Goal: Task Accomplishment & Management: Manage account settings

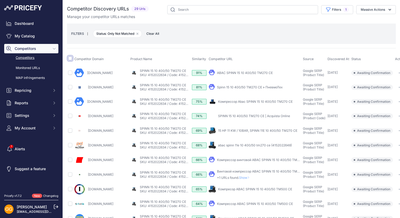
click at [70, 58] on input "checkbox" at bounding box center [70, 58] width 4 height 4
checkbox input "true"
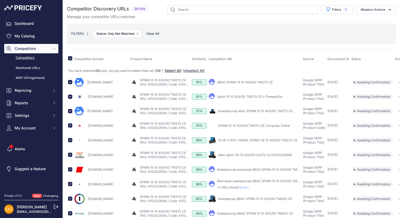
click at [174, 69] on button "Select All" at bounding box center [173, 70] width 17 height 5
click at [382, 10] on button "Massive Actions" at bounding box center [376, 9] width 40 height 9
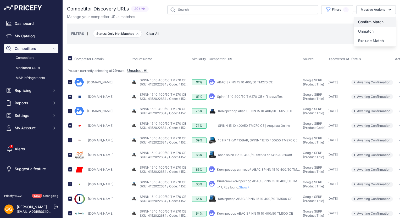
click at [380, 20] on button "Confirm Match" at bounding box center [375, 21] width 42 height 9
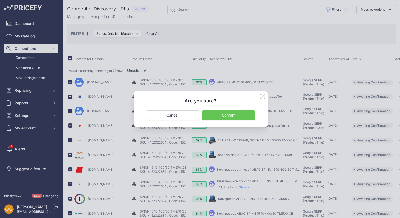
click at [234, 113] on button "Confirm" at bounding box center [228, 116] width 53 height 10
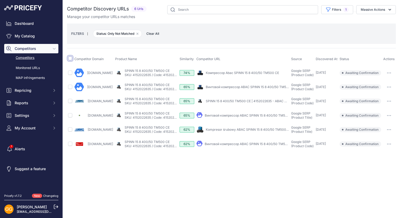
click at [72, 58] on input "checkbox" at bounding box center [70, 58] width 4 height 4
checkbox input "true"
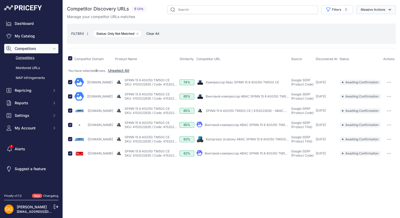
click at [375, 10] on button "Massive Actions" at bounding box center [376, 9] width 40 height 9
click at [374, 20] on span "Confirm Match" at bounding box center [370, 22] width 25 height 4
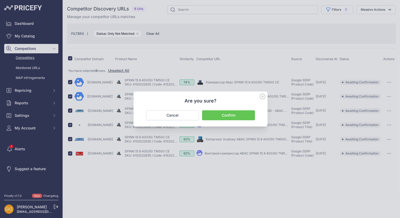
click at [245, 117] on button "Confirm" at bounding box center [228, 116] width 53 height 10
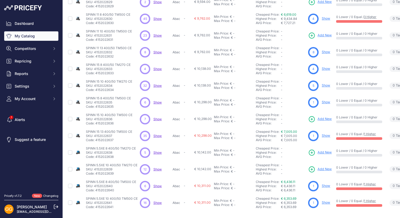
scroll to position [73, 0]
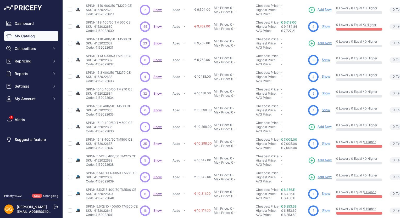
click at [157, 126] on span "Show" at bounding box center [157, 127] width 8 height 4
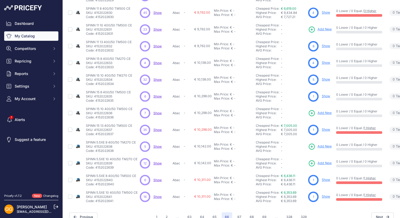
scroll to position [100, 0]
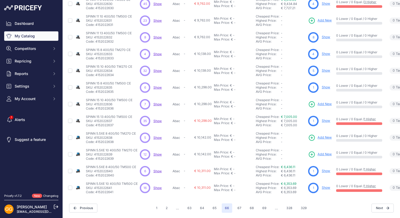
click at [155, 136] on span "Show" at bounding box center [157, 138] width 8 height 4
click at [160, 153] on span "Show" at bounding box center [157, 155] width 8 height 4
click at [157, 169] on span "Show" at bounding box center [157, 171] width 8 height 4
click at [158, 186] on span "Show" at bounding box center [157, 188] width 8 height 4
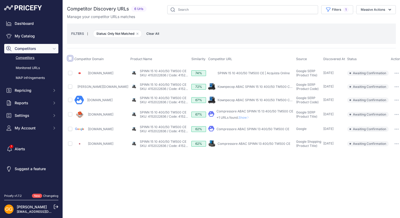
click at [71, 58] on input "checkbox" at bounding box center [70, 58] width 4 height 4
checkbox input "true"
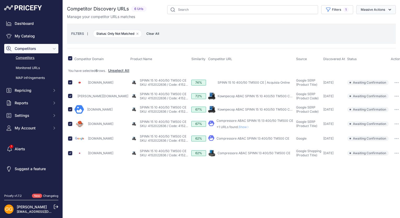
click at [381, 10] on button "Massive Actions" at bounding box center [376, 9] width 40 height 9
click at [377, 18] on button "Confirm Match" at bounding box center [375, 21] width 42 height 9
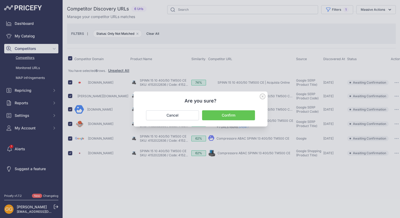
click at [246, 114] on button "Confirm" at bounding box center [228, 116] width 53 height 10
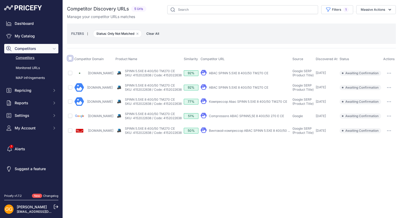
click at [68, 57] on input "checkbox" at bounding box center [70, 58] width 4 height 4
checkbox input "true"
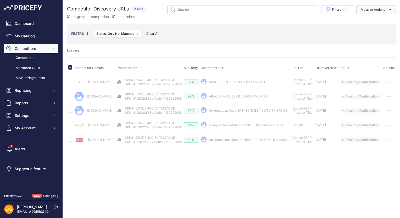
click at [371, 10] on button "Massive Actions" at bounding box center [376, 9] width 40 height 9
click at [370, 19] on button "Confirm Match" at bounding box center [375, 21] width 42 height 9
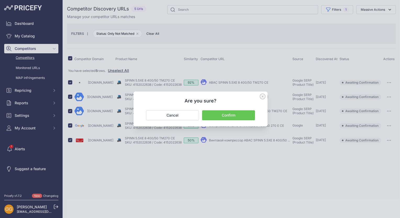
click at [239, 113] on button "Confirm" at bounding box center [228, 116] width 53 height 10
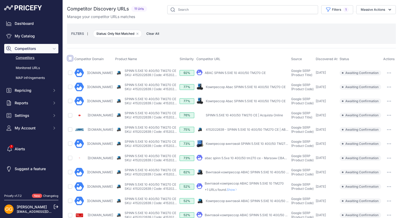
click at [71, 58] on input "checkbox" at bounding box center [70, 58] width 4 height 4
checkbox input "true"
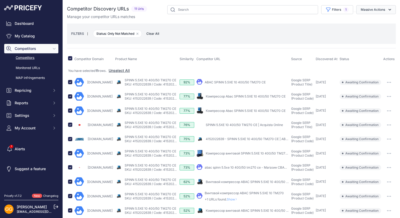
click at [380, 11] on button "Massive Actions" at bounding box center [376, 9] width 40 height 9
click at [376, 20] on span "Confirm Match" at bounding box center [370, 22] width 25 height 4
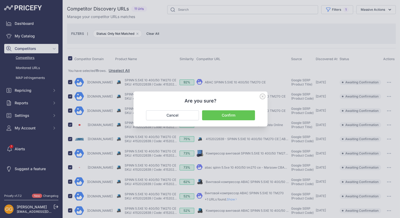
click at [251, 115] on button "Confirm" at bounding box center [228, 116] width 53 height 10
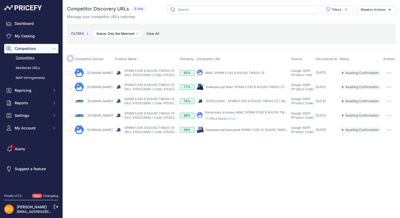
click at [70, 57] on input "checkbox" at bounding box center [70, 58] width 4 height 4
checkbox input "true"
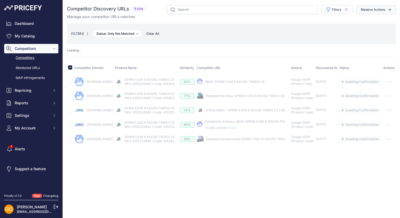
click at [387, 8] on button "Massive Actions" at bounding box center [376, 9] width 40 height 9
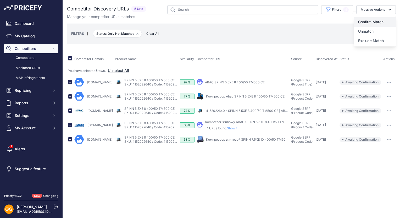
click at [380, 20] on span "Confirm Match" at bounding box center [370, 22] width 25 height 4
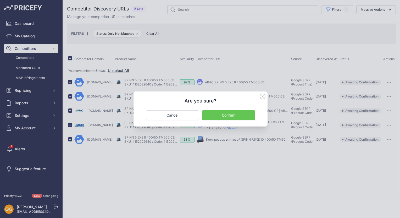
click at [233, 113] on button "Confirm" at bounding box center [228, 116] width 53 height 10
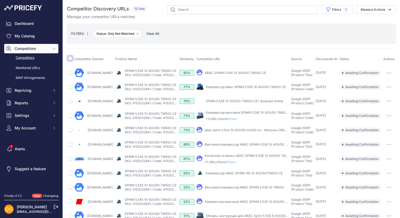
click at [72, 59] on input "checkbox" at bounding box center [70, 58] width 4 height 4
checkbox input "true"
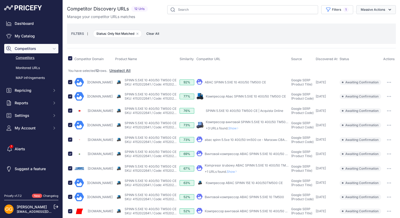
click at [366, 7] on button "Massive Actions" at bounding box center [376, 9] width 40 height 9
click at [368, 20] on span "Confirm Match" at bounding box center [370, 22] width 25 height 4
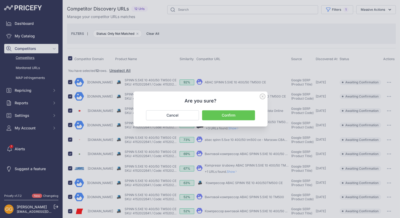
click at [244, 116] on button "Confirm" at bounding box center [228, 116] width 53 height 10
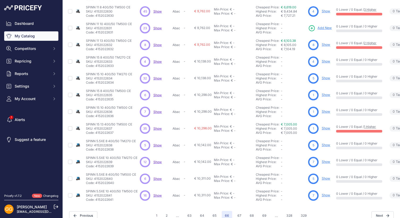
scroll to position [100, 0]
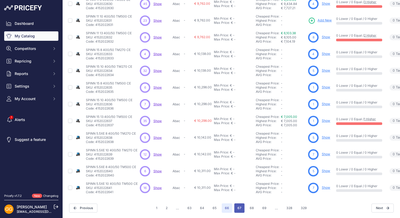
click at [240, 204] on button "67" at bounding box center [239, 208] width 10 height 9
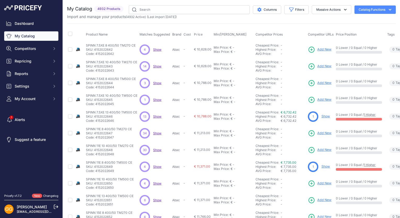
click at [156, 50] on span "Show" at bounding box center [157, 50] width 8 height 4
click at [159, 65] on span "Show" at bounding box center [157, 66] width 8 height 4
click at [154, 82] on span "Show" at bounding box center [157, 83] width 8 height 4
click at [157, 100] on span "Show" at bounding box center [157, 100] width 8 height 4
click at [156, 116] on span "Show" at bounding box center [157, 117] width 8 height 4
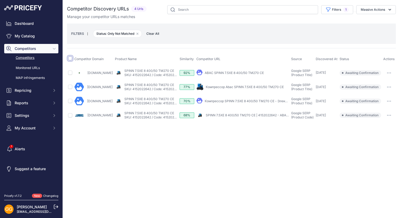
click at [69, 59] on input "checkbox" at bounding box center [70, 58] width 4 height 4
checkbox input "true"
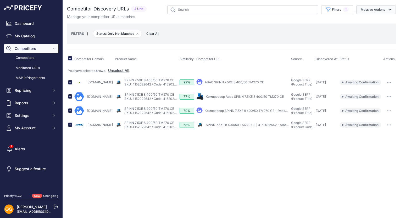
click at [376, 9] on button "Massive Actions" at bounding box center [376, 9] width 40 height 9
click at [369, 23] on span "Confirm Match" at bounding box center [370, 22] width 25 height 4
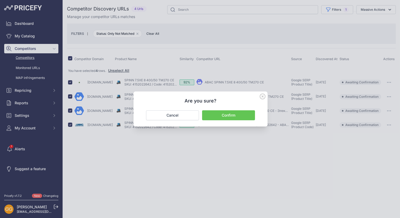
click at [232, 116] on button "Confirm" at bounding box center [228, 116] width 53 height 10
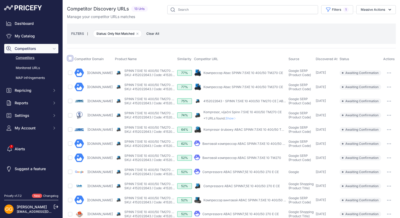
click at [70, 58] on input "checkbox" at bounding box center [70, 58] width 4 height 4
checkbox input "true"
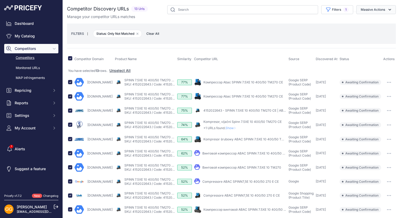
click at [380, 11] on button "Massive Actions" at bounding box center [376, 9] width 40 height 9
click at [367, 22] on span "Confirm Match" at bounding box center [370, 22] width 25 height 4
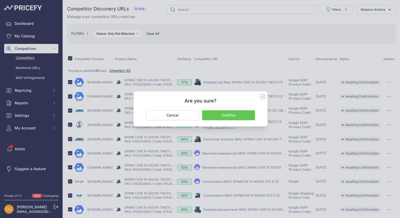
click at [243, 116] on button "Confirm" at bounding box center [228, 116] width 53 height 10
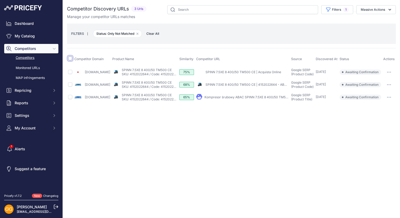
click at [72, 59] on input "checkbox" at bounding box center [70, 58] width 4 height 4
checkbox input "true"
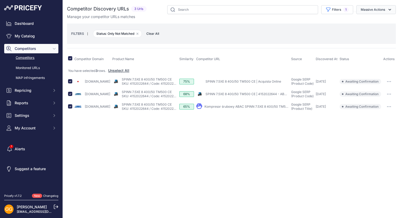
click at [378, 8] on button "Massive Actions" at bounding box center [376, 9] width 40 height 9
click at [372, 20] on span "Confirm Match" at bounding box center [370, 22] width 25 height 4
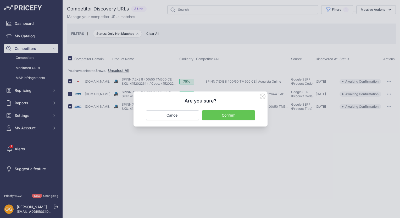
click at [240, 116] on button "Confirm" at bounding box center [228, 116] width 53 height 10
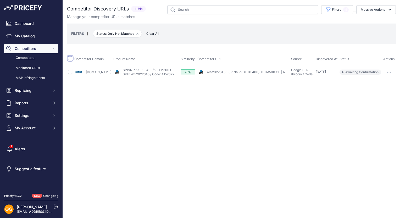
click at [70, 58] on input "checkbox" at bounding box center [70, 58] width 4 height 4
checkbox input "true"
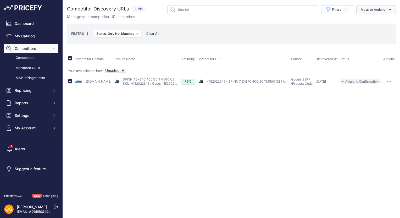
click at [388, 8] on icon "button" at bounding box center [389, 9] width 5 height 5
click at [379, 19] on button "Confirm Match" at bounding box center [375, 21] width 42 height 9
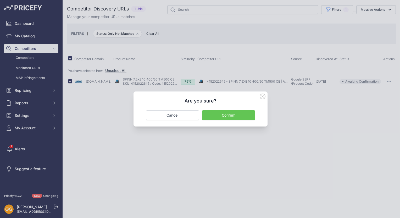
click at [241, 115] on button "Confirm" at bounding box center [228, 116] width 53 height 10
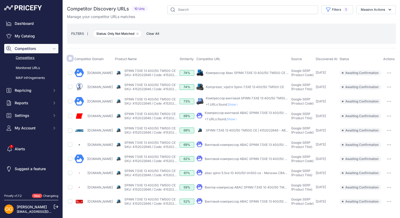
click at [70, 59] on input "checkbox" at bounding box center [70, 58] width 4 height 4
checkbox input "true"
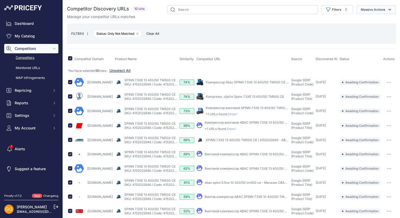
click at [383, 8] on button "Massive Actions" at bounding box center [376, 9] width 40 height 9
click at [375, 20] on span "Confirm Match" at bounding box center [370, 22] width 25 height 4
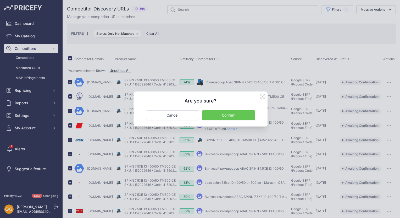
click at [244, 115] on button "Confirm" at bounding box center [228, 116] width 53 height 10
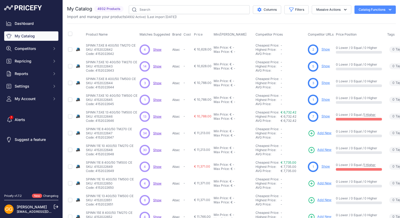
click at [156, 132] on span "Show" at bounding box center [157, 133] width 8 height 4
click at [157, 149] on span "Show" at bounding box center [157, 150] width 8 height 4
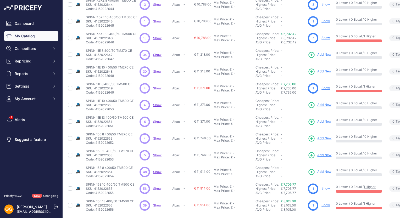
scroll to position [100, 0]
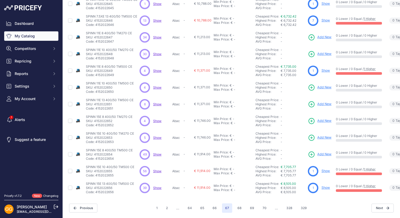
click at [157, 69] on span "Show" at bounding box center [157, 71] width 8 height 4
click at [159, 86] on span "Show" at bounding box center [157, 88] width 8 height 4
click at [156, 102] on span "Show" at bounding box center [157, 104] width 8 height 4
click at [155, 119] on span "Show" at bounding box center [157, 121] width 8 height 4
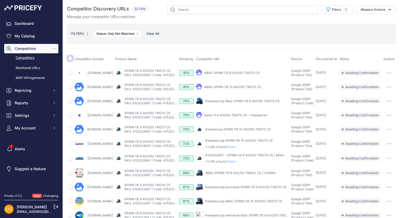
click at [70, 57] on input "checkbox" at bounding box center [70, 58] width 4 height 4
checkbox input "true"
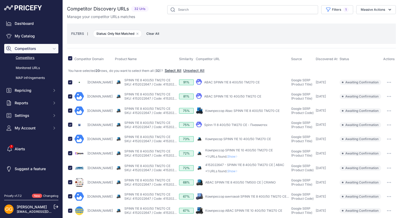
click at [177, 69] on button "Select All" at bounding box center [173, 70] width 17 height 5
click at [380, 8] on button "Massive Actions" at bounding box center [376, 9] width 40 height 9
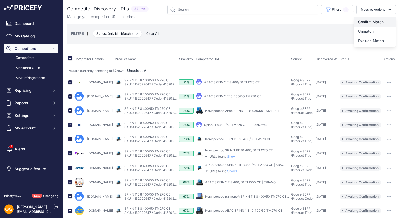
click at [378, 20] on span "Confirm Match" at bounding box center [370, 22] width 25 height 4
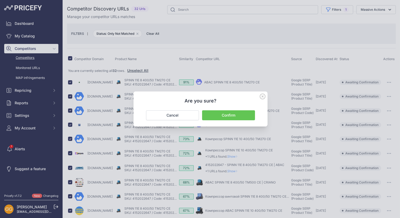
click at [229, 113] on button "Confirm" at bounding box center [228, 116] width 53 height 10
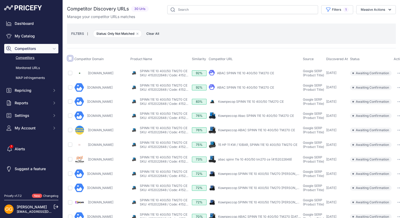
click at [69, 57] on input "checkbox" at bounding box center [70, 58] width 4 height 4
checkbox input "true"
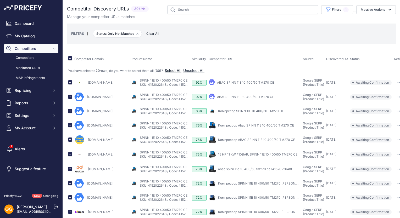
click at [177, 69] on button "Select All" at bounding box center [173, 70] width 17 height 5
click at [386, 12] on button "Massive Actions" at bounding box center [376, 9] width 40 height 9
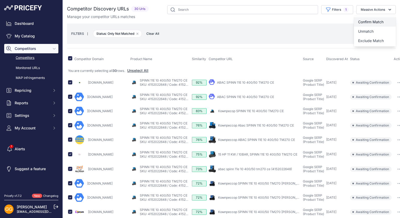
click at [377, 19] on button "Confirm Match" at bounding box center [375, 21] width 42 height 9
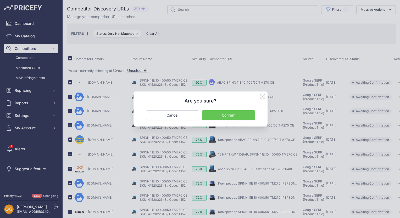
click at [234, 116] on button "Confirm" at bounding box center [228, 116] width 53 height 10
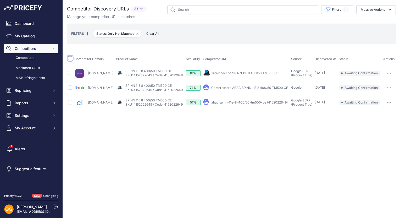
click at [70, 60] on input "checkbox" at bounding box center [70, 58] width 4 height 4
checkbox input "true"
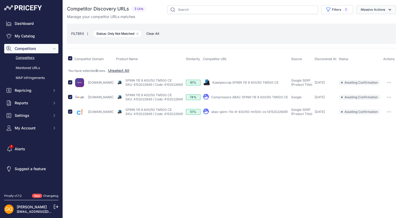
click at [383, 10] on button "Massive Actions" at bounding box center [376, 9] width 40 height 9
click at [373, 20] on span "Confirm Match" at bounding box center [370, 22] width 25 height 4
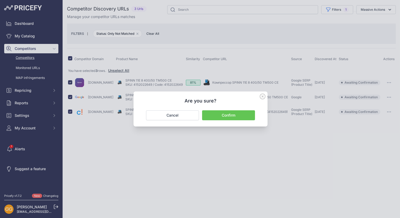
click at [246, 115] on button "Confirm" at bounding box center [228, 116] width 53 height 10
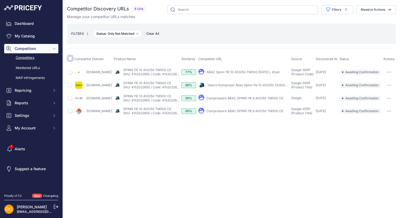
click at [70, 58] on input "checkbox" at bounding box center [70, 58] width 4 height 4
checkbox input "true"
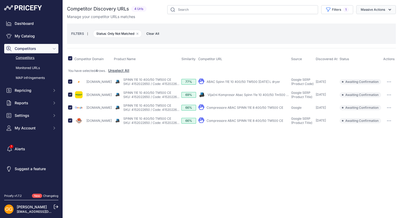
click at [375, 8] on button "Massive Actions" at bounding box center [376, 9] width 40 height 9
click at [368, 21] on span "Confirm Match" at bounding box center [370, 22] width 25 height 4
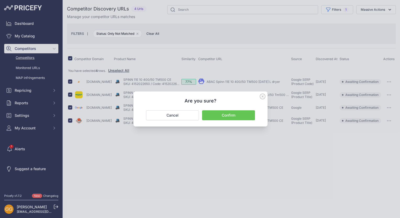
click at [241, 116] on button "Confirm" at bounding box center [228, 116] width 53 height 10
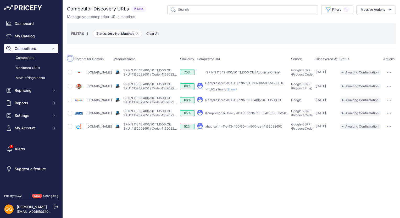
click at [70, 58] on input "checkbox" at bounding box center [70, 58] width 4 height 4
checkbox input "true"
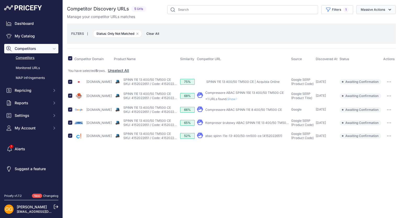
click at [379, 9] on button "Massive Actions" at bounding box center [376, 9] width 40 height 9
click at [369, 20] on span "Confirm Match" at bounding box center [370, 22] width 25 height 4
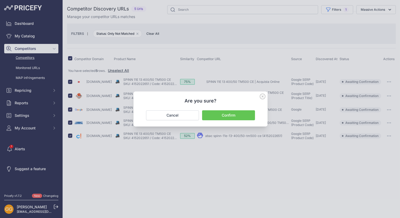
click at [231, 113] on button "Confirm" at bounding box center [228, 116] width 53 height 10
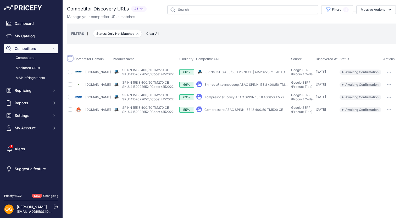
click at [69, 60] on input "checkbox" at bounding box center [70, 58] width 4 height 4
checkbox input "true"
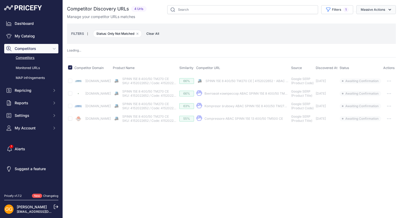
click at [388, 9] on icon "button" at bounding box center [389, 9] width 5 height 5
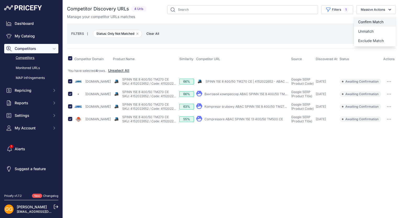
click at [373, 19] on button "Confirm Match" at bounding box center [375, 21] width 42 height 9
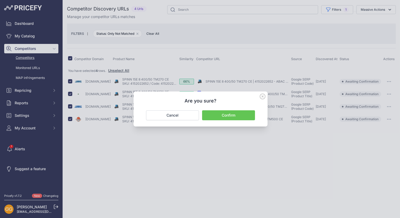
click at [236, 116] on button "Confirm" at bounding box center [228, 116] width 53 height 10
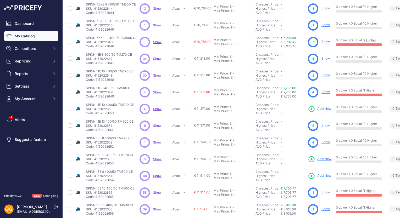
scroll to position [100, 0]
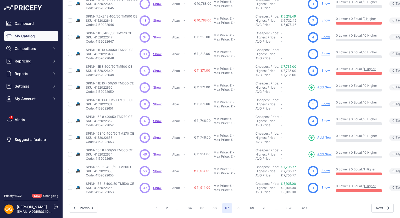
click at [156, 136] on span "Show" at bounding box center [157, 138] width 8 height 4
click at [155, 153] on span "Show" at bounding box center [157, 155] width 8 height 4
click at [158, 169] on span "Show" at bounding box center [157, 171] width 8 height 4
click at [157, 186] on span "Show" at bounding box center [157, 188] width 8 height 4
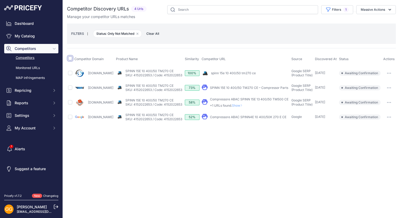
click at [71, 59] on input "checkbox" at bounding box center [70, 58] width 4 height 4
checkbox input "true"
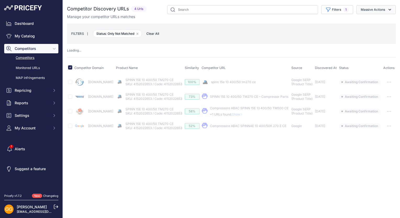
click at [387, 9] on button "Massive Actions" at bounding box center [376, 9] width 40 height 9
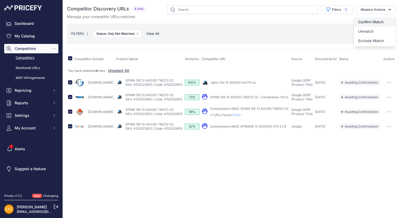
click at [381, 18] on button "Confirm Match" at bounding box center [375, 21] width 42 height 9
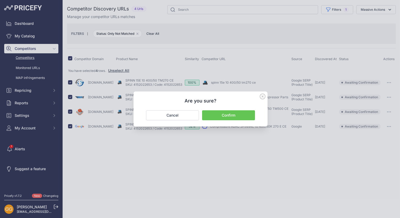
click at [238, 116] on button "Confirm" at bounding box center [228, 116] width 53 height 10
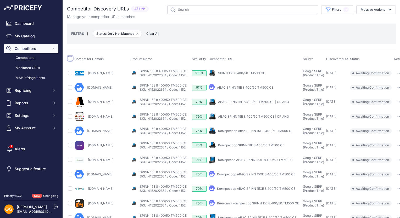
click at [70, 58] on input "checkbox" at bounding box center [70, 58] width 4 height 4
checkbox input "true"
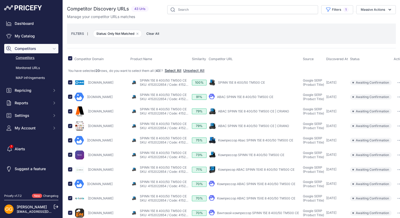
click at [182, 71] on button "Select All" at bounding box center [173, 70] width 17 height 5
click at [368, 9] on button "Massive Actions" at bounding box center [376, 9] width 40 height 9
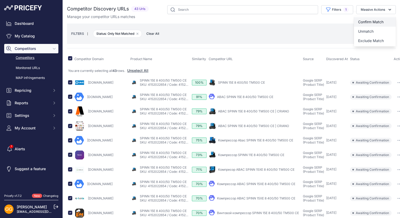
click at [368, 20] on span "Confirm Match" at bounding box center [370, 22] width 25 height 4
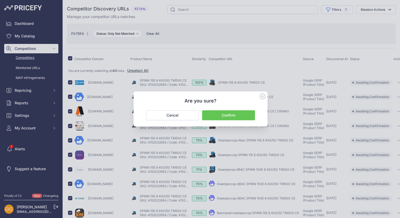
click at [245, 114] on button "Confirm" at bounding box center [228, 116] width 53 height 10
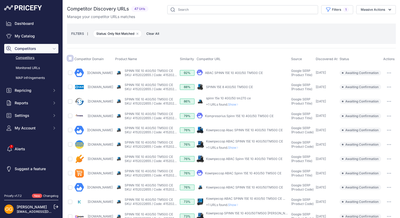
click at [71, 57] on input "checkbox" at bounding box center [70, 58] width 4 height 4
checkbox input "true"
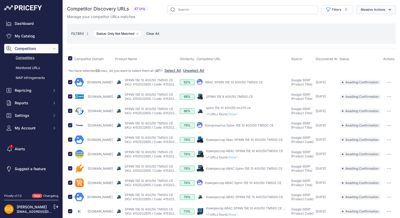
click at [387, 9] on icon "button" at bounding box center [389, 9] width 5 height 5
click at [371, 20] on span "Confirm Match" at bounding box center [370, 22] width 25 height 4
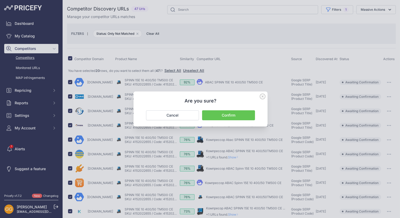
click at [228, 112] on button "Confirm" at bounding box center [228, 116] width 53 height 10
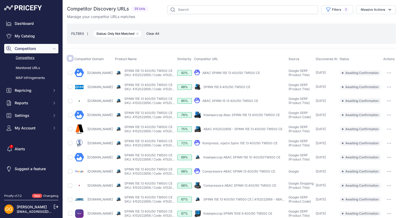
click at [72, 59] on input "checkbox" at bounding box center [70, 58] width 4 height 4
checkbox input "true"
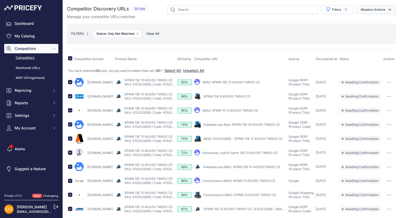
click at [377, 12] on button "Massive Actions" at bounding box center [376, 9] width 40 height 9
click at [377, 19] on button "Confirm Match" at bounding box center [375, 21] width 42 height 9
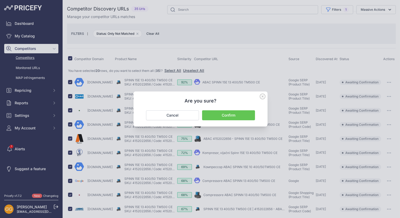
click at [234, 114] on button "Confirm" at bounding box center [228, 116] width 53 height 10
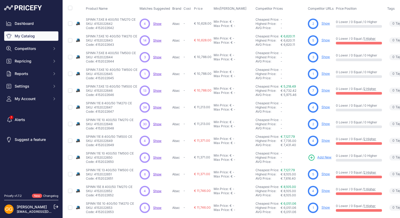
scroll to position [100, 0]
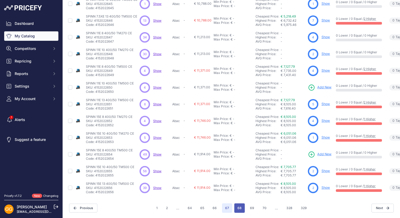
click at [238, 206] on button "68" at bounding box center [239, 208] width 10 height 9
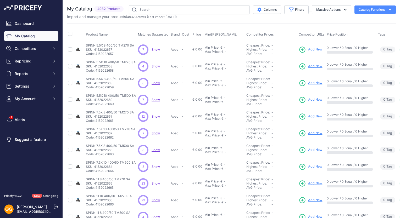
click at [155, 49] on span "Show" at bounding box center [156, 50] width 8 height 4
click at [153, 66] on span "Show" at bounding box center [156, 66] width 8 height 4
click at [153, 83] on span "Show" at bounding box center [156, 83] width 8 height 4
click at [155, 98] on span "Show" at bounding box center [156, 100] width 8 height 4
click at [156, 116] on span "Show" at bounding box center [156, 117] width 8 height 4
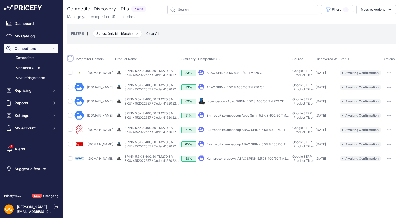
click at [71, 57] on input "checkbox" at bounding box center [70, 58] width 4 height 4
checkbox input "true"
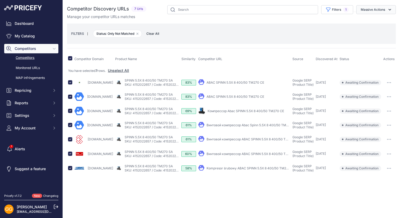
click at [389, 9] on icon "button" at bounding box center [389, 9] width 5 height 5
click at [383, 21] on span "Confirm Match" at bounding box center [370, 22] width 25 height 4
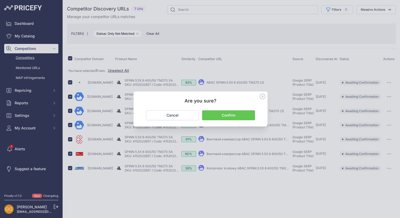
click at [240, 112] on button "Confirm" at bounding box center [228, 116] width 53 height 10
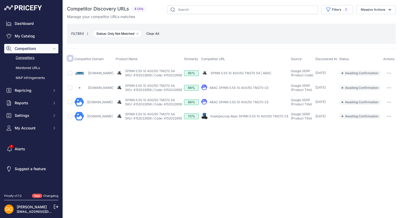
click at [69, 59] on input "checkbox" at bounding box center [70, 58] width 4 height 4
checkbox input "true"
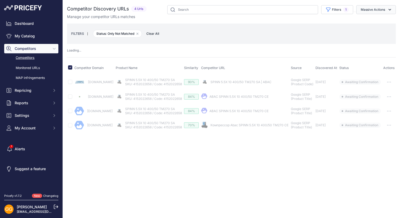
click at [385, 10] on button "Massive Actions" at bounding box center [376, 9] width 40 height 9
click at [388, 18] on button "Confirm Match" at bounding box center [375, 21] width 42 height 9
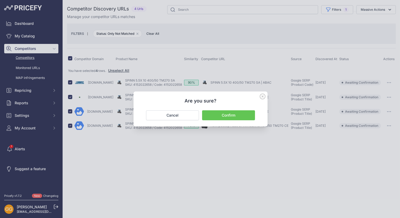
click at [229, 115] on button "Confirm" at bounding box center [228, 116] width 53 height 10
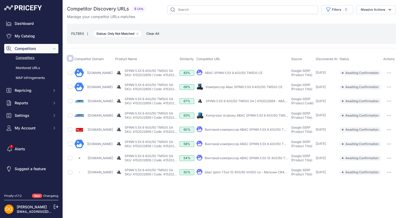
click at [71, 58] on input "checkbox" at bounding box center [70, 58] width 4 height 4
checkbox input "true"
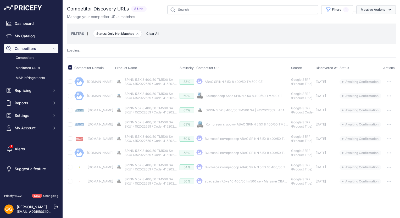
click at [391, 10] on icon "button" at bounding box center [389, 9] width 5 height 5
click at [380, 20] on span "Confirm Match" at bounding box center [370, 22] width 25 height 4
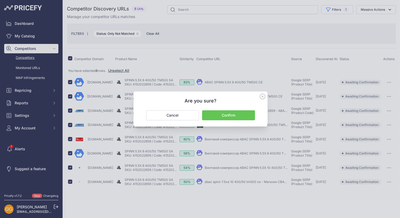
click at [244, 114] on button "Confirm" at bounding box center [228, 116] width 53 height 10
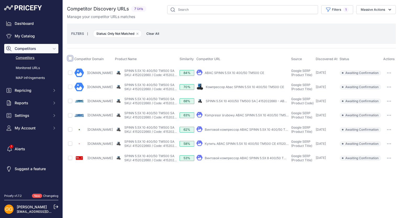
click at [69, 58] on input "checkbox" at bounding box center [70, 58] width 4 height 4
checkbox input "true"
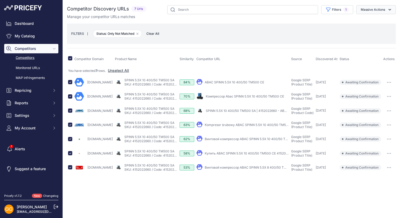
click at [386, 8] on button "Massive Actions" at bounding box center [376, 9] width 40 height 9
click at [379, 18] on button "Confirm Match" at bounding box center [375, 21] width 42 height 9
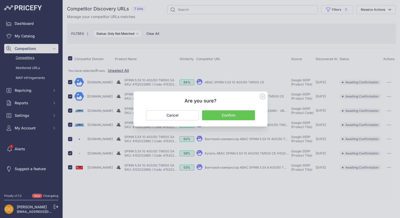
click at [228, 113] on button "Confirm" at bounding box center [228, 116] width 53 height 10
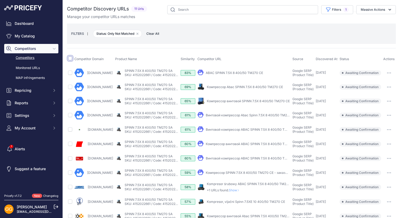
click at [71, 58] on input "checkbox" at bounding box center [70, 58] width 4 height 4
checkbox input "true"
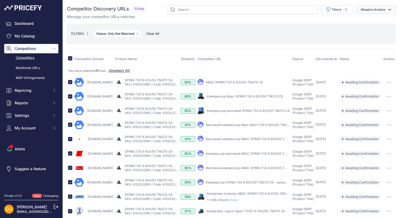
click at [375, 10] on button "Massive Actions" at bounding box center [376, 9] width 40 height 9
click at [377, 19] on button "Confirm Match" at bounding box center [375, 21] width 42 height 9
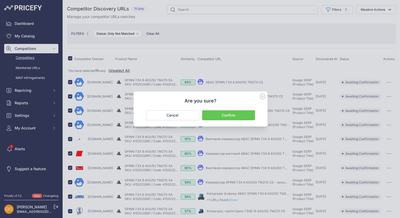
click at [227, 115] on button "Confirm" at bounding box center [228, 116] width 53 height 10
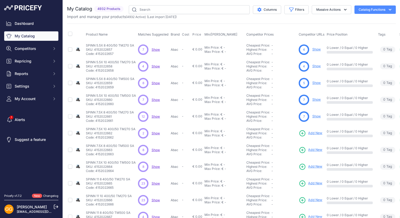
click at [154, 134] on span "Show" at bounding box center [156, 133] width 8 height 4
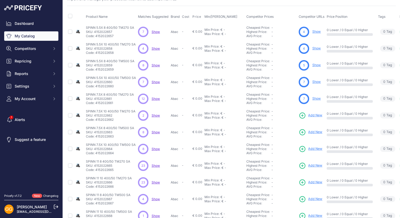
scroll to position [52, 0]
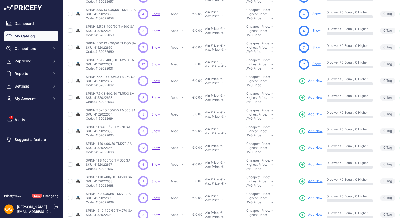
click at [158, 96] on span "Show" at bounding box center [156, 98] width 8 height 4
click at [154, 114] on span "Show" at bounding box center [156, 115] width 8 height 4
click at [154, 129] on span "Show" at bounding box center [156, 131] width 8 height 4
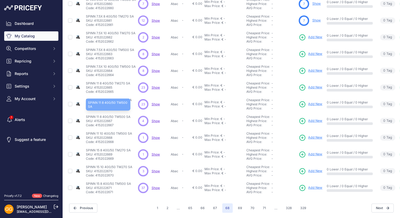
scroll to position [100, 0]
click at [155, 102] on span "Show" at bounding box center [156, 104] width 8 height 4
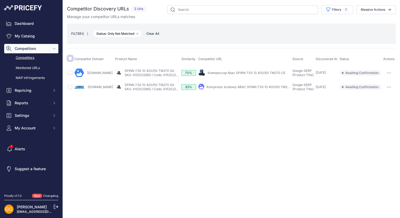
click at [69, 59] on input "checkbox" at bounding box center [70, 58] width 4 height 4
checkbox input "true"
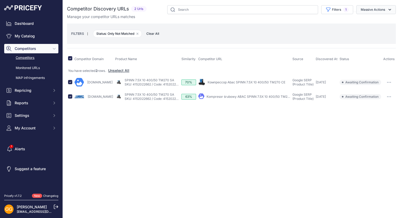
click at [382, 10] on button "Massive Actions" at bounding box center [376, 9] width 40 height 9
click at [382, 20] on span "Confirm Match" at bounding box center [370, 22] width 25 height 4
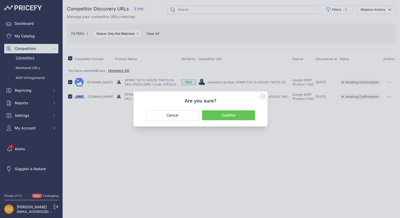
click at [232, 117] on button "Confirm" at bounding box center [228, 116] width 53 height 10
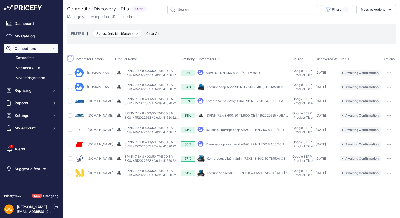
click at [71, 58] on input "checkbox" at bounding box center [70, 58] width 4 height 4
checkbox input "true"
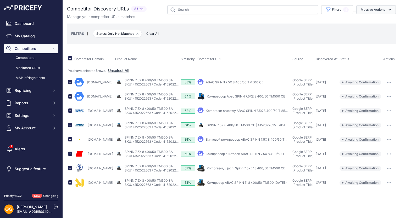
click at [377, 11] on button "Massive Actions" at bounding box center [376, 9] width 40 height 9
click at [378, 19] on button "Confirm Match" at bounding box center [375, 21] width 42 height 9
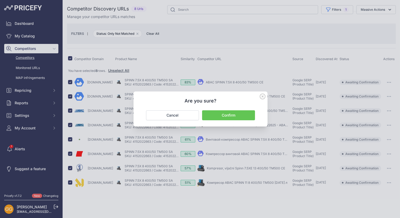
click at [232, 113] on button "Confirm" at bounding box center [228, 116] width 53 height 10
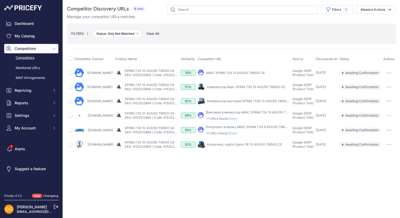
click at [72, 60] on th at bounding box center [70, 59] width 6 height 13
click at [71, 59] on input "checkbox" at bounding box center [70, 58] width 4 height 4
checkbox input "true"
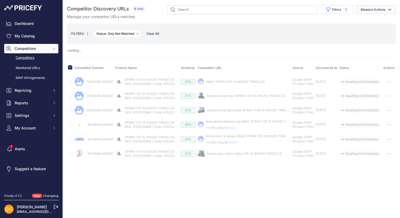
click at [392, 8] on icon "button" at bounding box center [389, 9] width 5 height 5
click at [375, 21] on span "Confirm Match" at bounding box center [370, 22] width 25 height 4
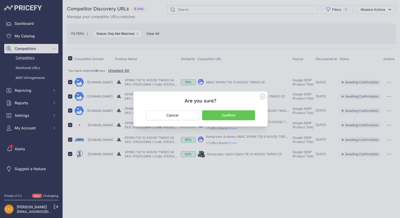
click at [245, 114] on button "Confirm" at bounding box center [228, 116] width 53 height 10
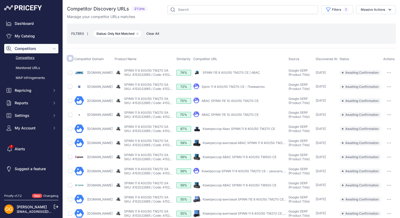
click at [70, 57] on input "checkbox" at bounding box center [70, 58] width 4 height 4
checkbox input "true"
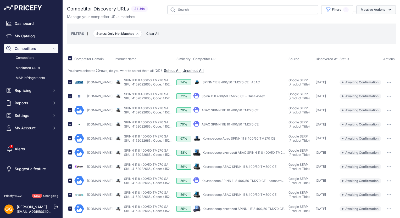
click at [387, 8] on icon "button" at bounding box center [389, 9] width 5 height 5
click at [177, 69] on button "Select All" at bounding box center [172, 70] width 17 height 5
click at [381, 10] on button "Massive Actions" at bounding box center [376, 9] width 40 height 9
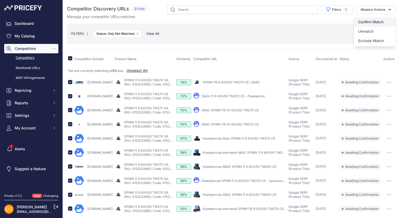
click at [368, 20] on span "Confirm Match" at bounding box center [370, 22] width 25 height 4
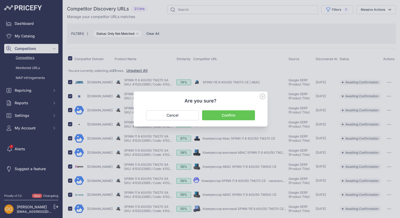
click at [233, 114] on button "Confirm" at bounding box center [228, 116] width 53 height 10
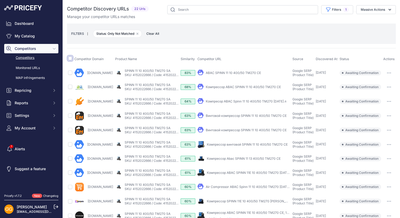
click at [70, 57] on input "checkbox" at bounding box center [70, 58] width 4 height 4
checkbox input "true"
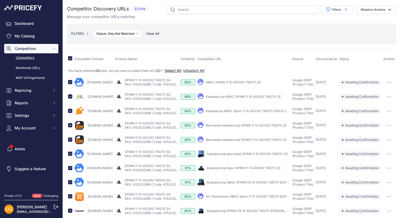
click at [178, 71] on button "Select All" at bounding box center [173, 70] width 17 height 5
click at [371, 10] on button "Massive Actions" at bounding box center [376, 9] width 40 height 9
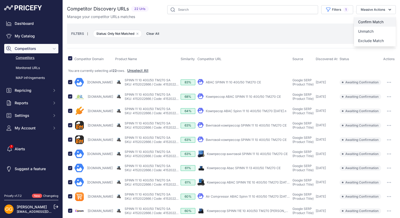
click at [370, 19] on button "Confirm Match" at bounding box center [375, 21] width 42 height 9
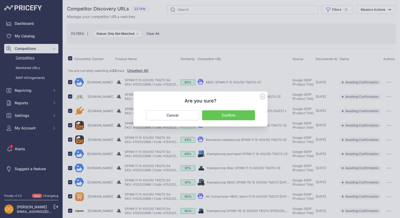
click at [240, 113] on button "Confirm" at bounding box center [228, 116] width 53 height 10
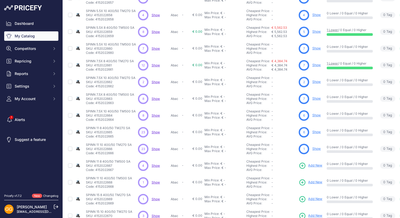
scroll to position [100, 0]
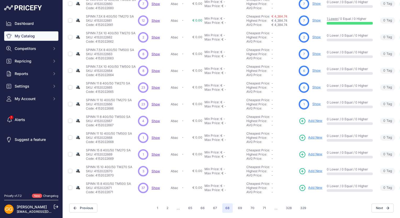
click at [154, 119] on span "Show" at bounding box center [156, 121] width 8 height 4
click at [155, 136] on span "Show" at bounding box center [156, 138] width 8 height 4
click at [155, 153] on span "Show" at bounding box center [156, 155] width 8 height 4
click at [154, 169] on span "Show" at bounding box center [156, 171] width 8 height 4
click at [155, 186] on span "Show" at bounding box center [156, 188] width 8 height 4
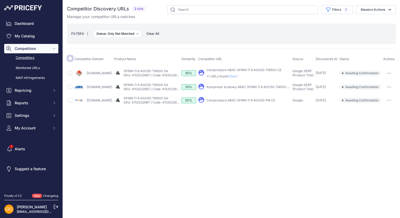
click at [70, 59] on input "checkbox" at bounding box center [70, 58] width 4 height 4
checkbox input "true"
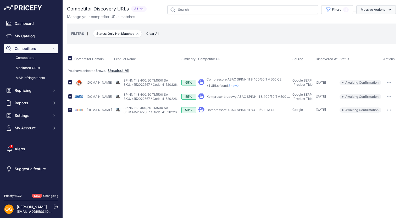
click at [392, 7] on icon "button" at bounding box center [389, 9] width 5 height 5
click at [374, 20] on span "Confirm Match" at bounding box center [370, 22] width 25 height 4
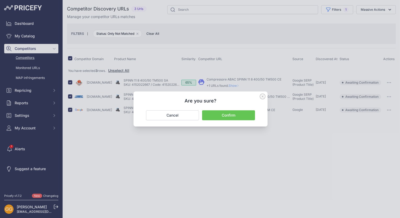
click at [239, 118] on button "Confirm" at bounding box center [228, 116] width 53 height 10
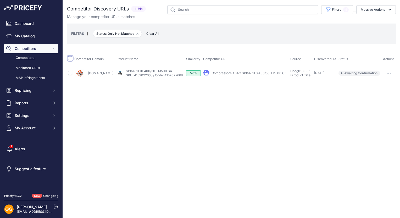
click at [71, 59] on input "checkbox" at bounding box center [70, 58] width 4 height 4
checkbox input "true"
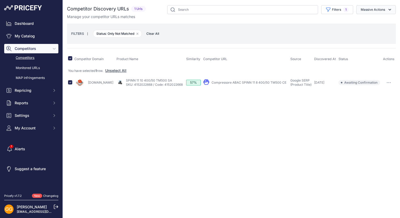
click at [384, 9] on button "Massive Actions" at bounding box center [376, 9] width 40 height 9
click at [383, 20] on span "Confirm Match" at bounding box center [370, 22] width 25 height 4
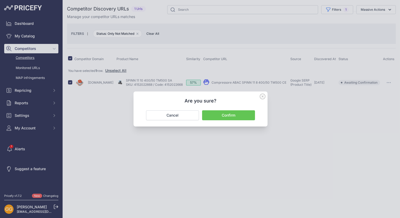
click at [226, 113] on button "Confirm" at bounding box center [228, 116] width 53 height 10
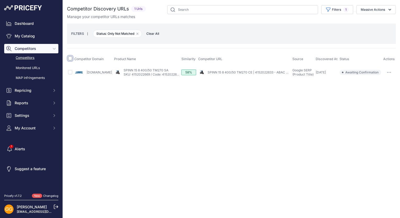
click at [70, 59] on input "checkbox" at bounding box center [70, 58] width 4 height 4
checkbox input "true"
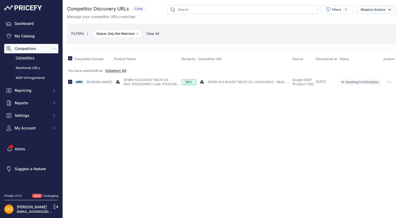
click at [390, 8] on icon "button" at bounding box center [389, 9] width 5 height 5
drag, startPoint x: 373, startPoint y: 21, endPoint x: 359, endPoint y: 38, distance: 21.7
click at [373, 21] on span "Confirm Match" at bounding box center [370, 22] width 25 height 4
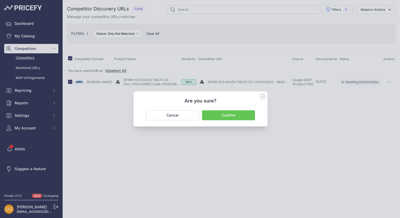
click at [238, 116] on button "Confirm" at bounding box center [228, 116] width 53 height 10
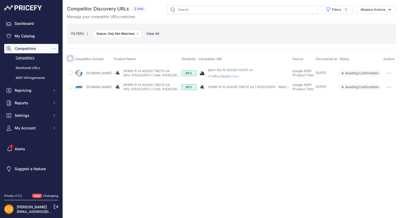
click at [71, 59] on input "checkbox" at bounding box center [70, 58] width 4 height 4
checkbox input "true"
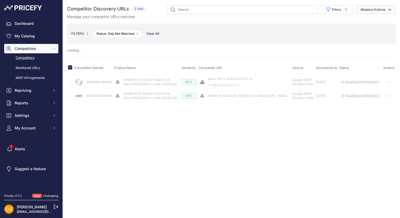
click at [389, 9] on icon "button" at bounding box center [389, 9] width 5 height 5
click at [391, 20] on button "Confirm Match" at bounding box center [375, 21] width 42 height 9
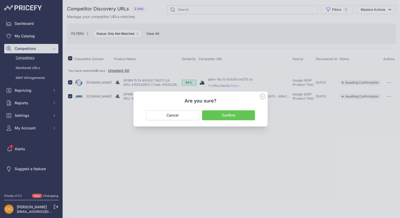
click at [246, 112] on button "Confirm" at bounding box center [228, 116] width 53 height 10
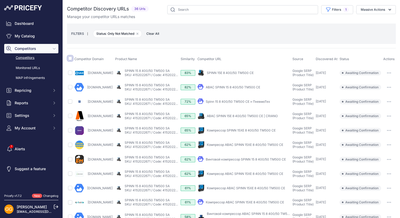
click at [71, 59] on input "checkbox" at bounding box center [70, 58] width 4 height 4
checkbox input "true"
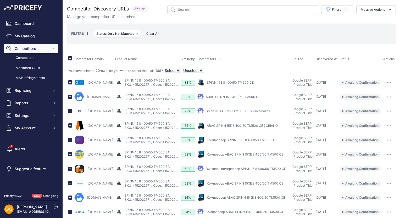
click at [32, 58] on link "Competitors" at bounding box center [31, 57] width 54 height 9
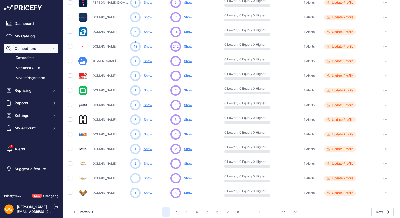
scroll to position [222, 0]
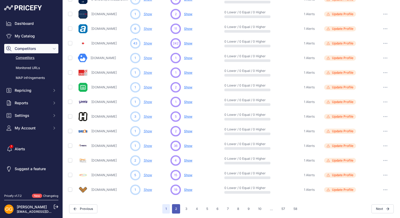
click at [174, 209] on button "2" at bounding box center [176, 209] width 8 height 9
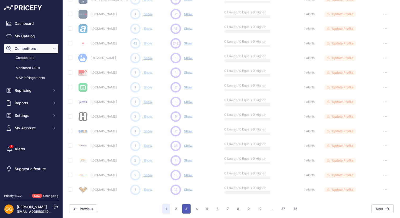
click at [188, 211] on button "3" at bounding box center [186, 209] width 8 height 9
click at [185, 208] on button "3" at bounding box center [186, 209] width 8 height 9
click at [185, 210] on button "3" at bounding box center [186, 209] width 8 height 9
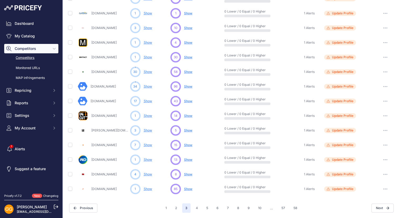
scroll to position [222, 0]
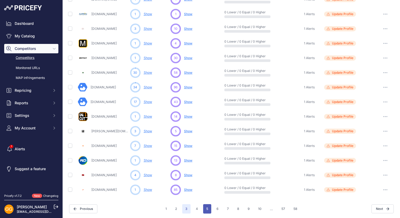
click at [203, 212] on button "5" at bounding box center [207, 209] width 8 height 9
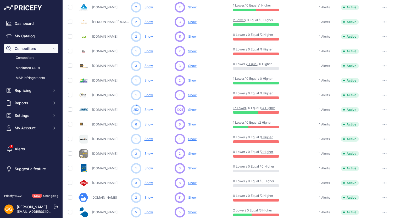
scroll to position [222, 0]
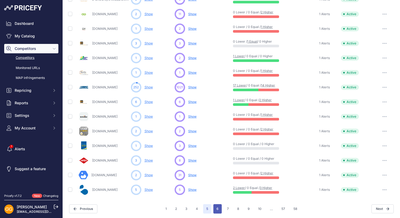
click at [214, 210] on button "6" at bounding box center [217, 209] width 8 height 9
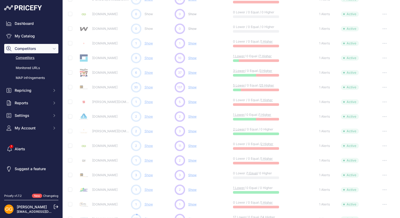
scroll to position [40, 0]
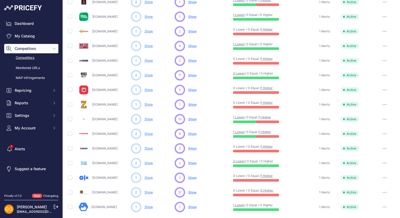
scroll to position [222, 0]
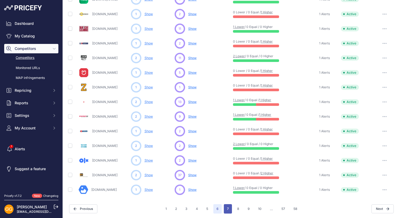
click at [225, 211] on button "7" at bounding box center [228, 209] width 8 height 9
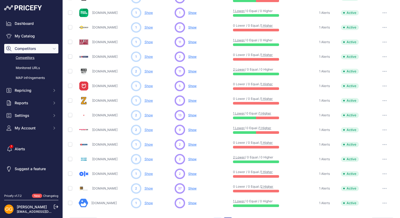
scroll to position [236, 0]
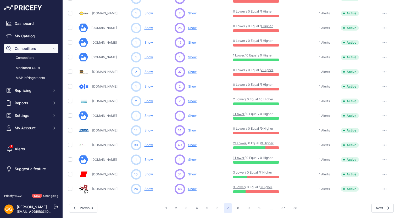
scroll to position [222, 0]
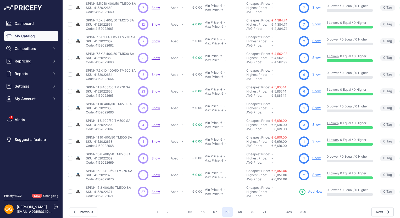
scroll to position [100, 0]
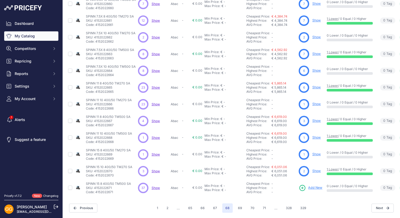
click at [157, 186] on span "Show" at bounding box center [156, 188] width 8 height 4
click at [153, 186] on span "Show" at bounding box center [156, 188] width 8 height 4
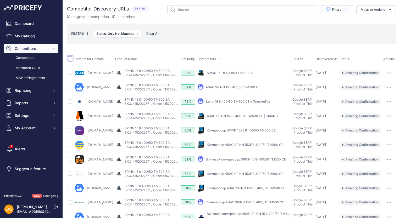
click at [71, 58] on input "checkbox" at bounding box center [70, 58] width 4 height 4
checkbox input "true"
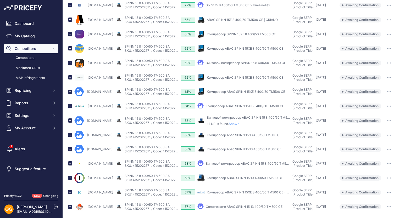
scroll to position [67, 0]
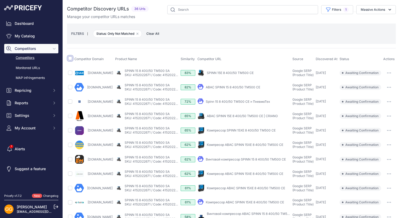
click at [70, 57] on input "checkbox" at bounding box center [70, 58] width 4 height 4
checkbox input "true"
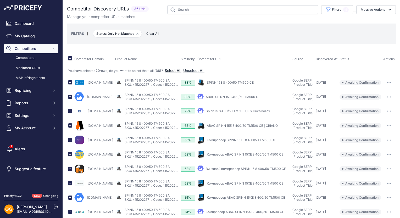
click at [180, 70] on button "Select All" at bounding box center [173, 70] width 17 height 5
click at [367, 10] on button "Massive Actions" at bounding box center [376, 9] width 40 height 9
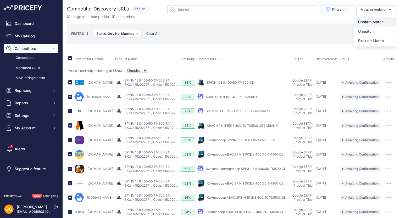
click at [370, 20] on span "Confirm Match" at bounding box center [370, 22] width 25 height 4
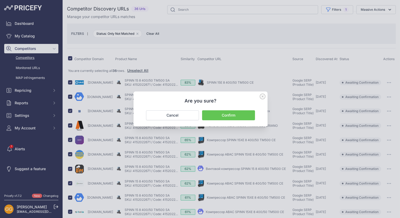
click at [243, 113] on button "Confirm" at bounding box center [228, 116] width 53 height 10
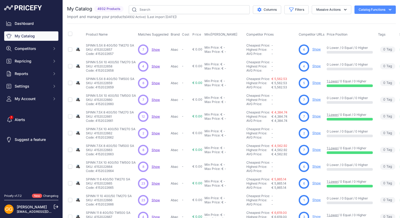
scroll to position [100, 0]
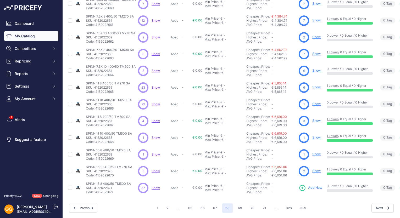
click at [157, 186] on span "Show" at bounding box center [156, 188] width 8 height 4
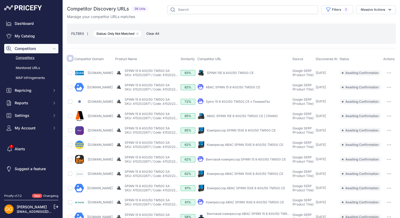
click at [71, 59] on input "checkbox" at bounding box center [70, 58] width 4 height 4
checkbox input "true"
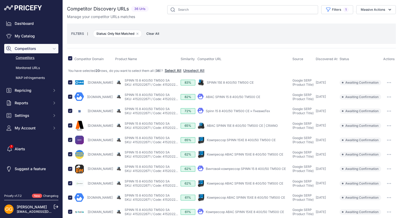
click at [179, 70] on button "Select All" at bounding box center [173, 70] width 17 height 5
click at [371, 9] on button "Massive Actions" at bounding box center [376, 9] width 40 height 9
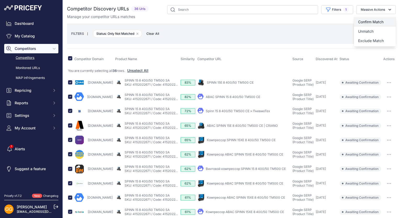
click at [372, 23] on span "Confirm Match" at bounding box center [370, 22] width 25 height 4
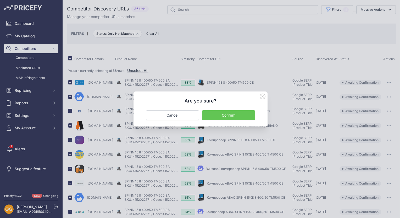
click at [238, 113] on button "Confirm" at bounding box center [228, 116] width 53 height 10
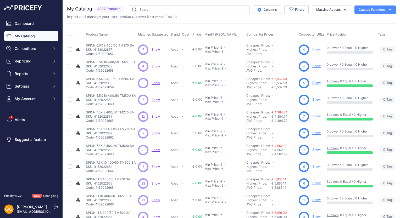
scroll to position [100, 0]
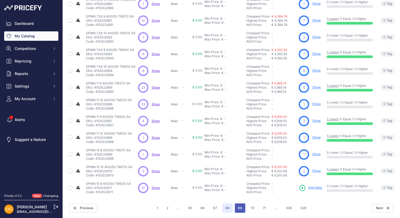
click at [235, 204] on button "69" at bounding box center [240, 208] width 10 height 9
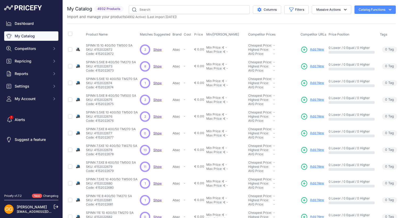
click at [156, 49] on span "Show" at bounding box center [157, 50] width 8 height 4
click at [159, 67] on span "Show" at bounding box center [157, 66] width 8 height 4
click at [154, 81] on span "Show" at bounding box center [157, 83] width 8 height 4
click at [155, 100] on span "Show" at bounding box center [157, 100] width 8 height 4
click at [159, 116] on span "Show" at bounding box center [157, 117] width 8 height 4
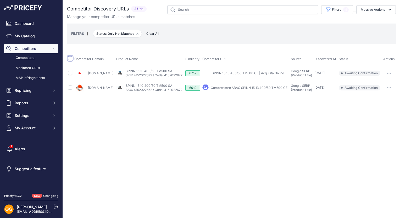
click at [69, 57] on input "checkbox" at bounding box center [70, 58] width 4 height 4
checkbox input "true"
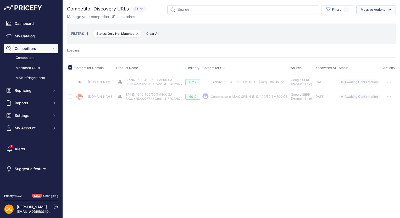
click at [388, 7] on button "Massive Actions" at bounding box center [376, 9] width 40 height 9
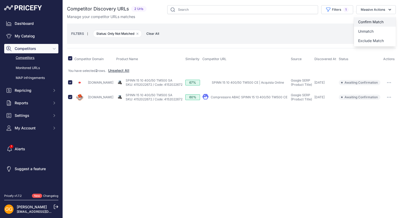
click at [379, 21] on span "Confirm Match" at bounding box center [370, 22] width 25 height 4
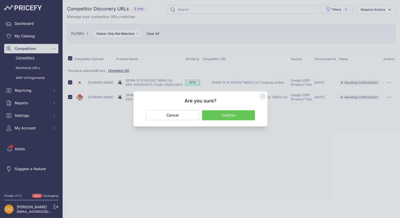
click at [243, 117] on button "Confirm" at bounding box center [228, 116] width 53 height 10
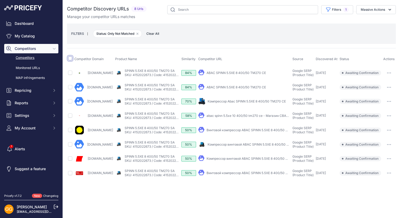
click at [70, 58] on input "checkbox" at bounding box center [70, 58] width 4 height 4
checkbox input "true"
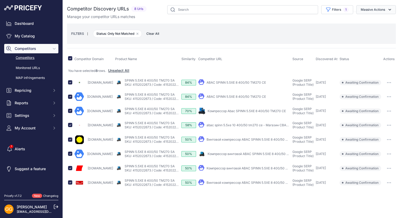
click at [389, 9] on icon "button" at bounding box center [390, 10] width 3 height 2
click at [375, 21] on span "Confirm Match" at bounding box center [370, 22] width 25 height 4
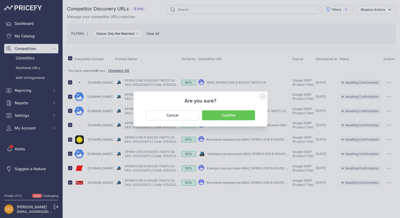
click at [247, 114] on button "Confirm" at bounding box center [228, 116] width 53 height 10
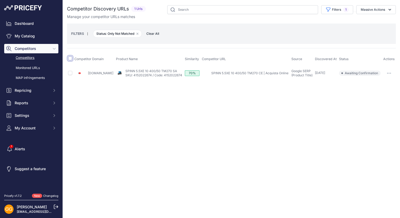
click at [71, 58] on input "checkbox" at bounding box center [70, 58] width 4 height 4
checkbox input "true"
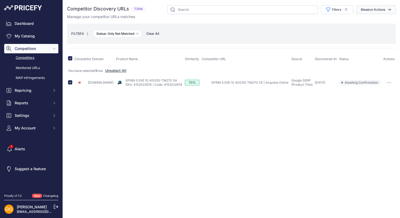
click at [386, 8] on button "Massive Actions" at bounding box center [376, 9] width 40 height 9
click at [377, 21] on span "Confirm Match" at bounding box center [370, 22] width 25 height 4
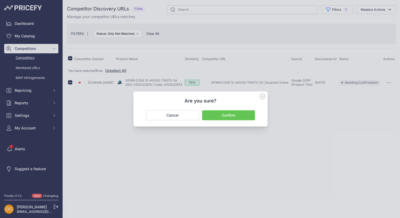
click at [247, 113] on button "Confirm" at bounding box center [228, 116] width 53 height 10
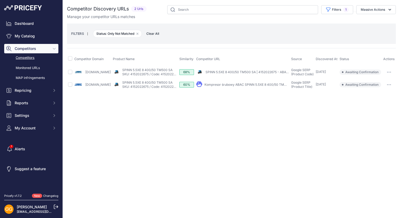
click at [70, 57] on input "checkbox" at bounding box center [70, 58] width 4 height 4
checkbox input "true"
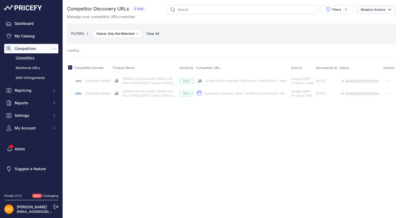
click at [385, 8] on button "Massive Actions" at bounding box center [376, 9] width 40 height 9
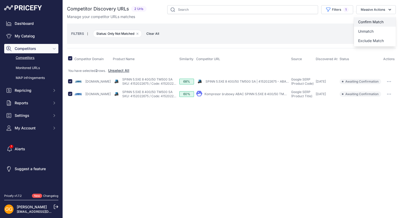
click at [383, 21] on span "Confirm Match" at bounding box center [370, 22] width 25 height 4
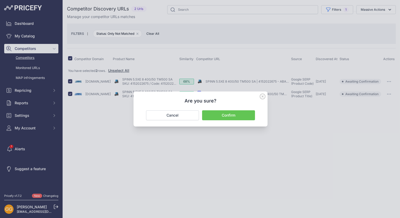
click at [247, 115] on button "Confirm" at bounding box center [228, 116] width 53 height 10
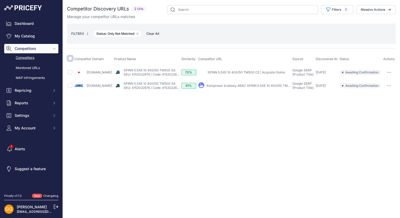
drag, startPoint x: 70, startPoint y: 58, endPoint x: 80, endPoint y: 61, distance: 10.1
click at [70, 58] on input "checkbox" at bounding box center [70, 58] width 4 height 4
checkbox input "true"
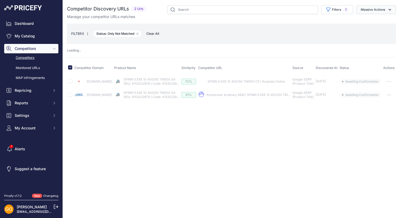
click at [386, 11] on button "Massive Actions" at bounding box center [376, 9] width 40 height 9
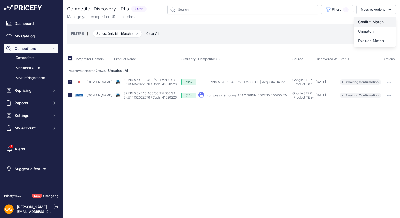
click at [379, 20] on span "Confirm Match" at bounding box center [370, 22] width 25 height 4
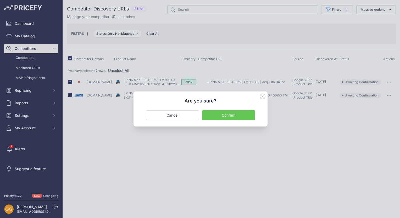
click at [230, 113] on button "Confirm" at bounding box center [228, 116] width 53 height 10
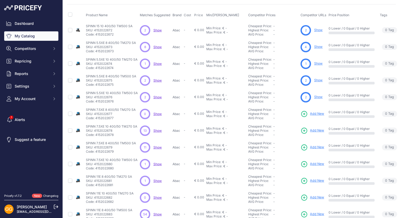
scroll to position [100, 0]
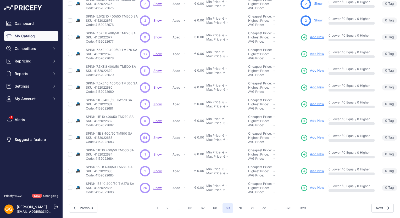
click at [157, 52] on span "Show" at bounding box center [157, 54] width 8 height 4
click at [157, 69] on span "Show" at bounding box center [157, 71] width 8 height 4
click at [157, 86] on span "Show" at bounding box center [157, 88] width 8 height 4
click at [156, 102] on span "Show" at bounding box center [157, 104] width 8 height 4
click at [159, 136] on span "Show" at bounding box center [157, 138] width 8 height 4
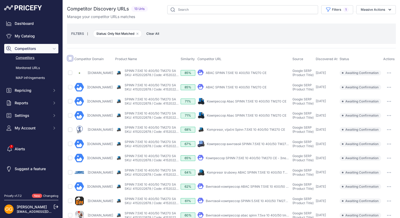
click at [70, 58] on input "checkbox" at bounding box center [70, 58] width 4 height 4
checkbox input "true"
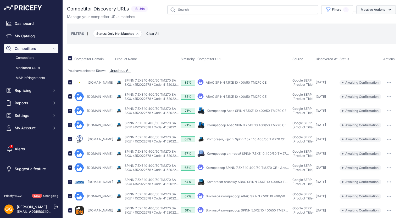
click at [381, 10] on button "Massive Actions" at bounding box center [376, 9] width 40 height 9
click at [375, 20] on span "Confirm Match" at bounding box center [370, 22] width 25 height 4
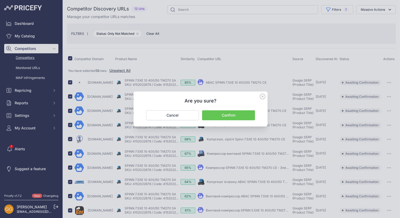
click at [235, 113] on button "Confirm" at bounding box center [228, 116] width 53 height 10
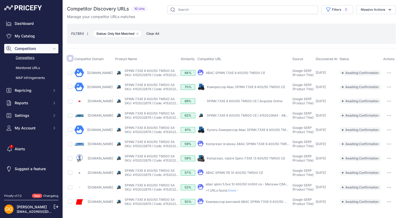
click at [72, 58] on input "checkbox" at bounding box center [70, 58] width 4 height 4
checkbox input "true"
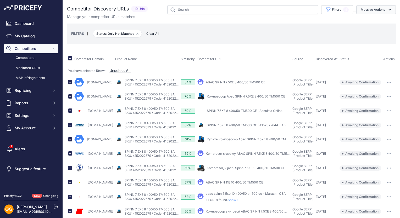
click at [382, 9] on button "Massive Actions" at bounding box center [376, 9] width 40 height 9
click at [379, 20] on span "Confirm Match" at bounding box center [370, 22] width 25 height 4
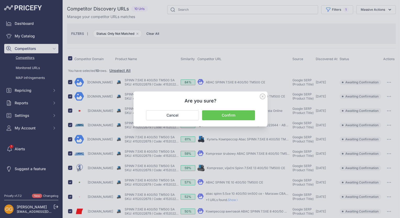
click at [233, 114] on button "Confirm" at bounding box center [228, 116] width 53 height 10
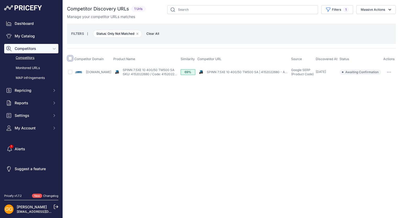
click at [71, 59] on input "checkbox" at bounding box center [70, 58] width 4 height 4
checkbox input "true"
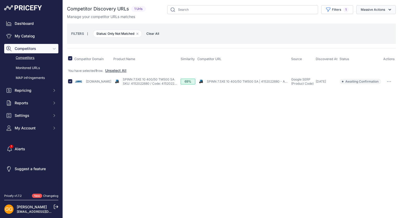
click at [386, 6] on button "Massive Actions" at bounding box center [376, 9] width 40 height 9
click at [381, 21] on span "Confirm Match" at bounding box center [370, 22] width 25 height 4
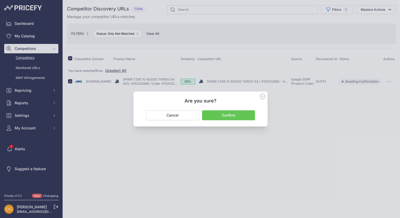
click at [235, 117] on button "Confirm" at bounding box center [228, 116] width 53 height 10
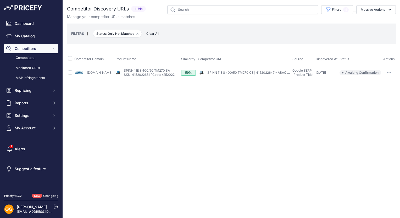
click at [70, 56] on th at bounding box center [70, 59] width 6 height 13
click at [71, 58] on input "checkbox" at bounding box center [70, 58] width 4 height 4
checkbox input "true"
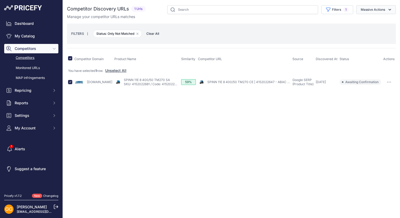
click at [386, 10] on button "Massive Actions" at bounding box center [376, 9] width 40 height 9
click at [378, 19] on button "Confirm Match" at bounding box center [375, 21] width 42 height 9
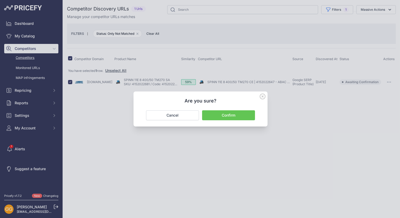
click at [230, 112] on button "Confirm" at bounding box center [228, 116] width 53 height 10
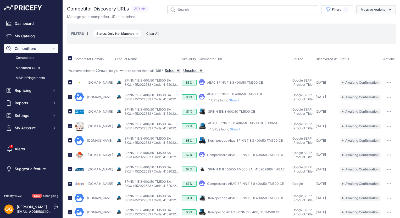
click at [388, 8] on icon "button" at bounding box center [389, 9] width 5 height 5
click at [373, 20] on span "Confirm Match" at bounding box center [370, 22] width 25 height 4
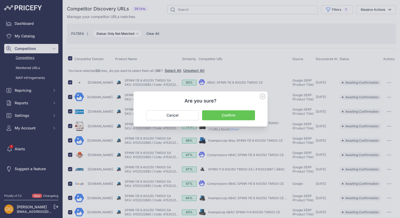
click at [261, 97] on icon at bounding box center [263, 97] width 6 height 6
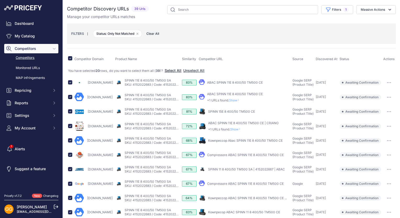
click at [176, 70] on button "Select All" at bounding box center [173, 70] width 17 height 5
click at [382, 11] on button "Massive Actions" at bounding box center [376, 9] width 40 height 9
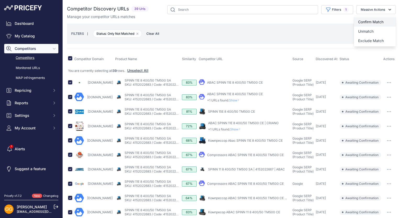
click at [375, 20] on span "Confirm Match" at bounding box center [370, 22] width 25 height 4
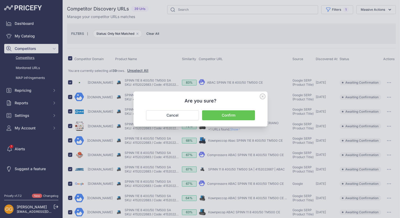
click at [222, 115] on button "Confirm" at bounding box center [228, 116] width 53 height 10
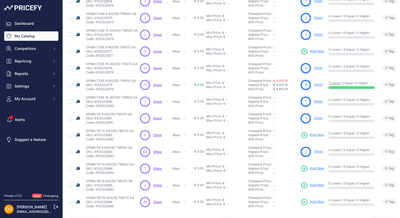
scroll to position [100, 0]
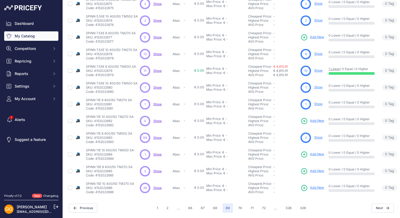
click at [156, 153] on span "Show" at bounding box center [157, 155] width 8 height 4
click at [156, 169] on span "Show" at bounding box center [157, 171] width 8 height 4
click at [156, 186] on span "Show" at bounding box center [157, 188] width 8 height 4
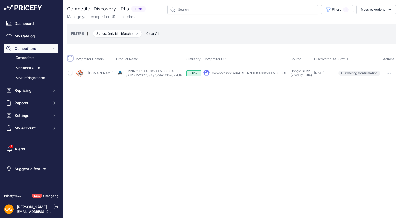
click at [70, 57] on input "checkbox" at bounding box center [70, 58] width 4 height 4
checkbox input "true"
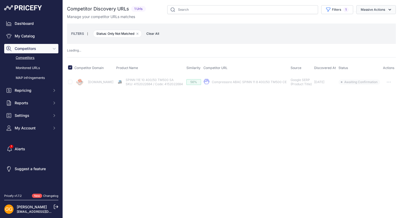
click at [391, 10] on icon "button" at bounding box center [389, 9] width 5 height 5
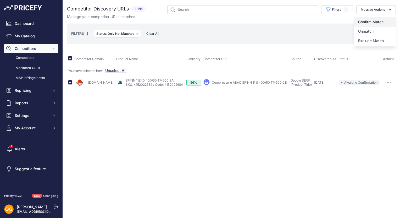
click at [387, 18] on button "Confirm Match" at bounding box center [375, 21] width 42 height 9
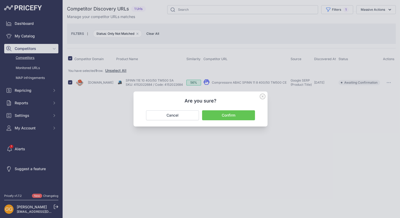
click at [238, 114] on button "Confirm" at bounding box center [228, 116] width 53 height 10
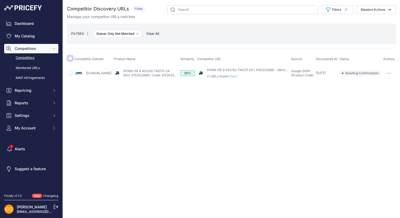
click at [70, 58] on input "checkbox" at bounding box center [70, 58] width 4 height 4
checkbox input "true"
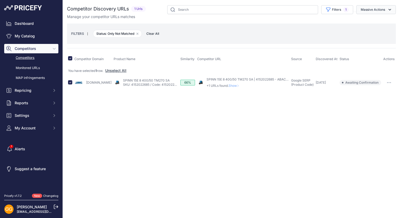
click at [384, 10] on button "Massive Actions" at bounding box center [376, 9] width 40 height 9
click at [384, 18] on button "Confirm Match" at bounding box center [375, 21] width 42 height 9
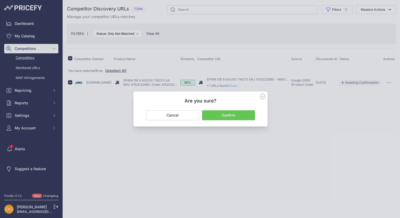
click at [252, 116] on button "Confirm" at bounding box center [228, 116] width 53 height 10
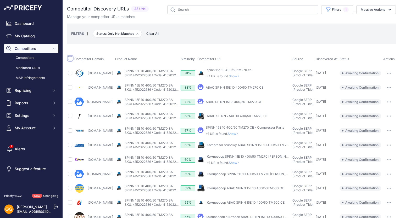
click at [70, 59] on input "checkbox" at bounding box center [70, 58] width 4 height 4
checkbox input "true"
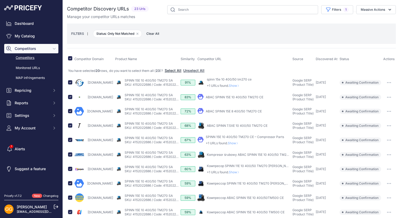
click at [182, 69] on button "Select All" at bounding box center [173, 70] width 17 height 5
click at [381, 8] on button "Massive Actions" at bounding box center [376, 9] width 40 height 9
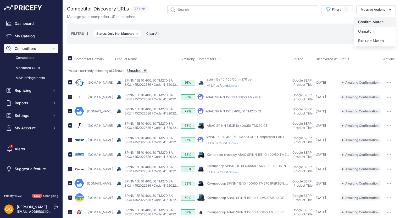
click at [375, 18] on button "Confirm Match" at bounding box center [375, 21] width 42 height 9
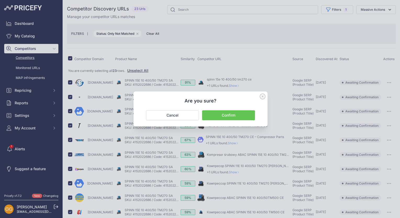
click at [232, 115] on button "Confirm" at bounding box center [228, 116] width 53 height 10
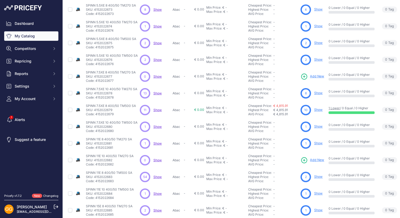
scroll to position [100, 0]
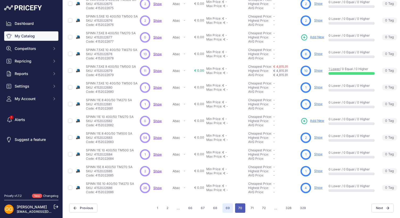
click at [238, 205] on button "70" at bounding box center [240, 208] width 10 height 9
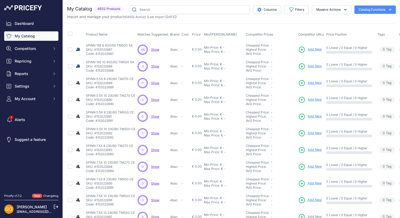
click at [155, 49] on span "Show" at bounding box center [155, 50] width 8 height 4
click at [156, 67] on span "Show" at bounding box center [155, 66] width 8 height 4
click at [154, 115] on span "Show" at bounding box center [155, 117] width 8 height 4
click at [153, 134] on span "Show" at bounding box center [155, 133] width 8 height 4
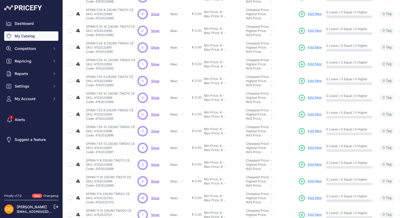
scroll to position [79, 0]
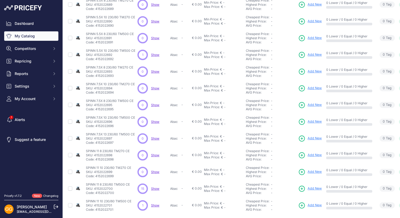
click at [155, 188] on span "Show" at bounding box center [155, 189] width 8 height 4
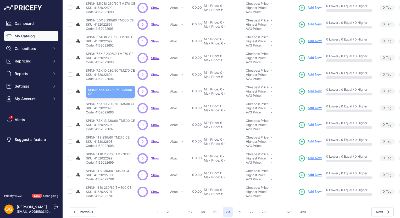
scroll to position [100, 0]
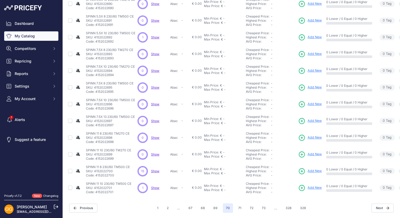
click at [153, 186] on span "Show" at bounding box center [155, 188] width 8 height 4
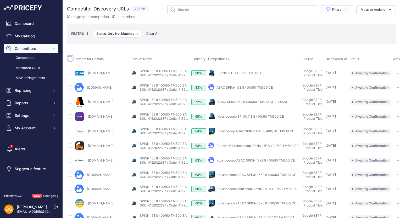
click at [70, 58] on input "checkbox" at bounding box center [70, 58] width 4 height 4
checkbox input "true"
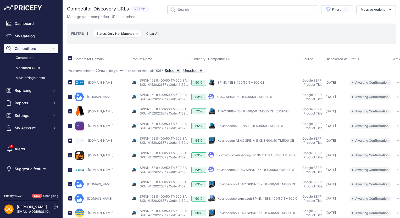
click at [176, 69] on button "Select All" at bounding box center [173, 70] width 17 height 5
click at [375, 11] on button "Massive Actions" at bounding box center [376, 9] width 40 height 9
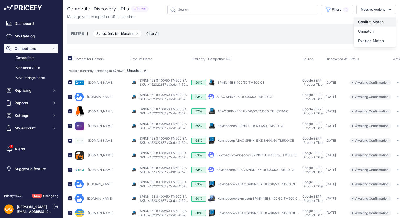
click at [379, 21] on span "Confirm Match" at bounding box center [370, 22] width 25 height 4
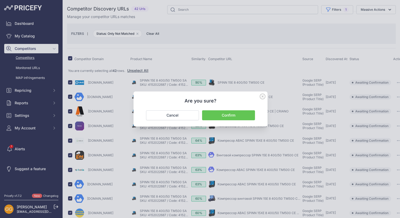
click at [240, 118] on button "Confirm" at bounding box center [228, 116] width 53 height 10
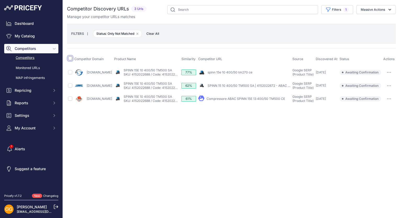
click at [70, 57] on input "checkbox" at bounding box center [70, 58] width 4 height 4
checkbox input "true"
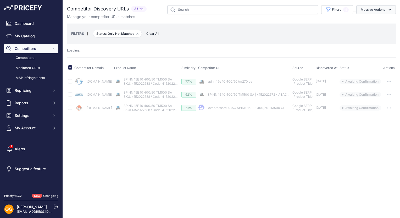
click at [395, 8] on button "Massive Actions" at bounding box center [376, 9] width 40 height 9
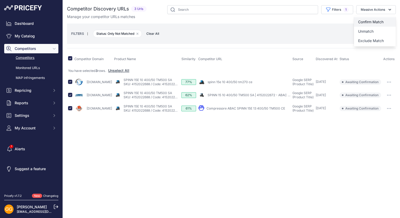
click at [370, 21] on span "Confirm Match" at bounding box center [370, 22] width 25 height 4
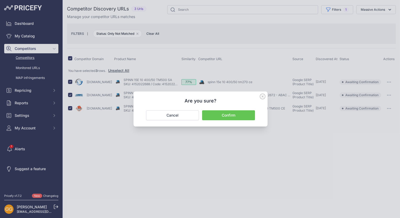
click at [240, 116] on button "Confirm" at bounding box center [228, 116] width 53 height 10
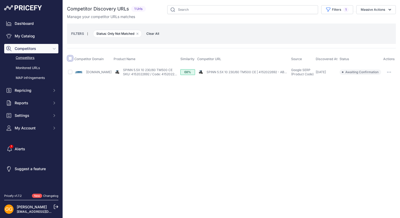
click at [69, 59] on input "checkbox" at bounding box center [70, 58] width 4 height 4
checkbox input "true"
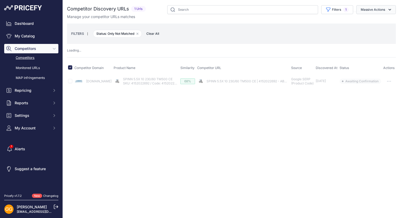
click at [385, 7] on button "Massive Actions" at bounding box center [376, 9] width 40 height 9
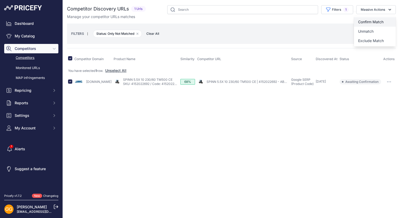
click at [388, 19] on button "Confirm Match" at bounding box center [375, 21] width 42 height 9
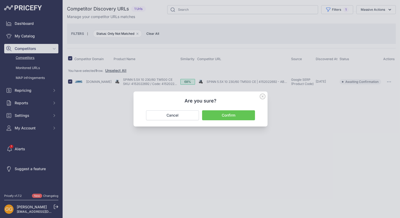
click at [252, 116] on button "Confirm" at bounding box center [228, 116] width 53 height 10
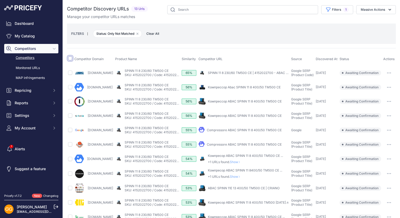
click at [70, 58] on input "checkbox" at bounding box center [70, 58] width 4 height 4
checkbox input "true"
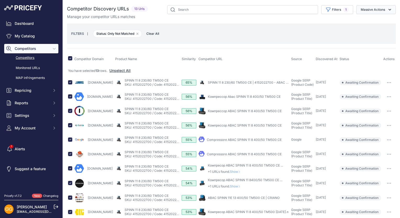
click at [387, 7] on icon "button" at bounding box center [389, 9] width 5 height 5
click at [379, 19] on button "Confirm Match" at bounding box center [375, 21] width 42 height 9
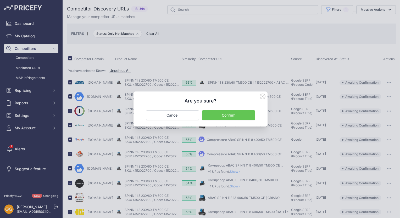
click at [238, 118] on button "Confirm" at bounding box center [228, 116] width 53 height 10
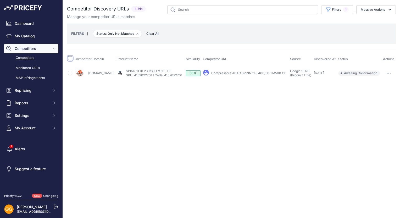
click at [69, 60] on input "checkbox" at bounding box center [70, 58] width 4 height 4
checkbox input "true"
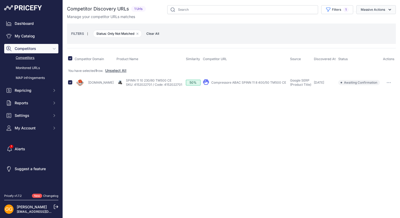
click at [373, 8] on button "Massive Actions" at bounding box center [376, 9] width 40 height 9
click at [377, 19] on button "Confirm Match" at bounding box center [375, 21] width 42 height 9
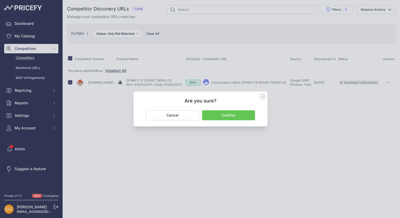
click at [240, 113] on button "Confirm" at bounding box center [228, 116] width 53 height 10
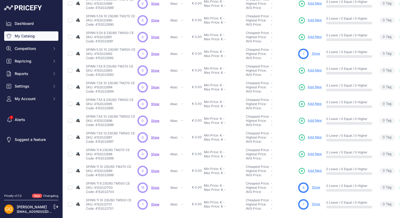
scroll to position [100, 0]
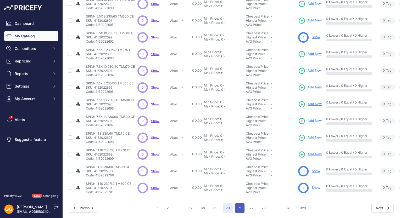
click at [236, 204] on button "71" at bounding box center [239, 208] width 9 height 9
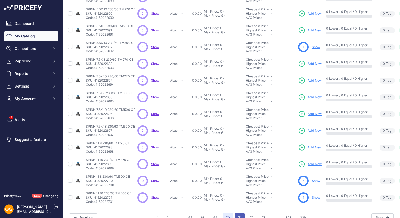
scroll to position [113, 0]
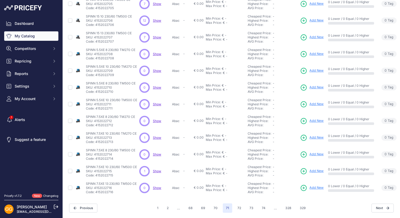
scroll to position [100, 0]
